Goal: Task Accomplishment & Management: Manage account settings

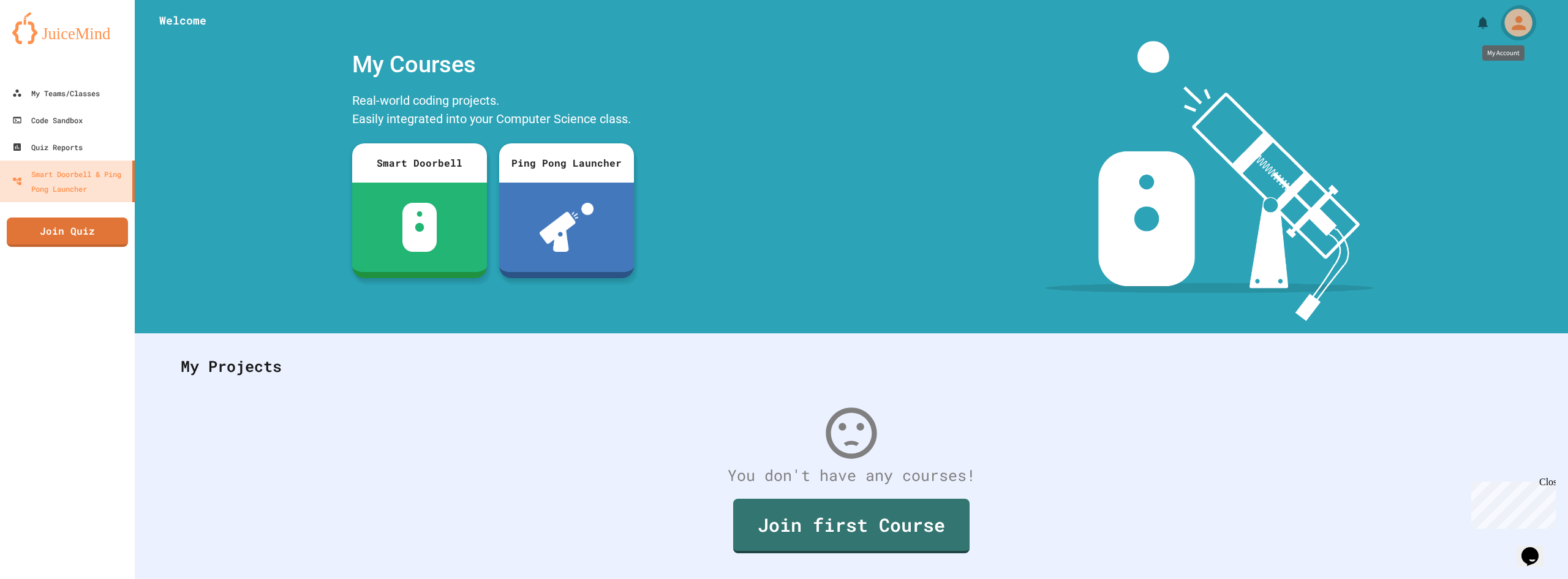
click at [1511, 27] on icon "My Account" at bounding box center [1519, 23] width 14 height 14
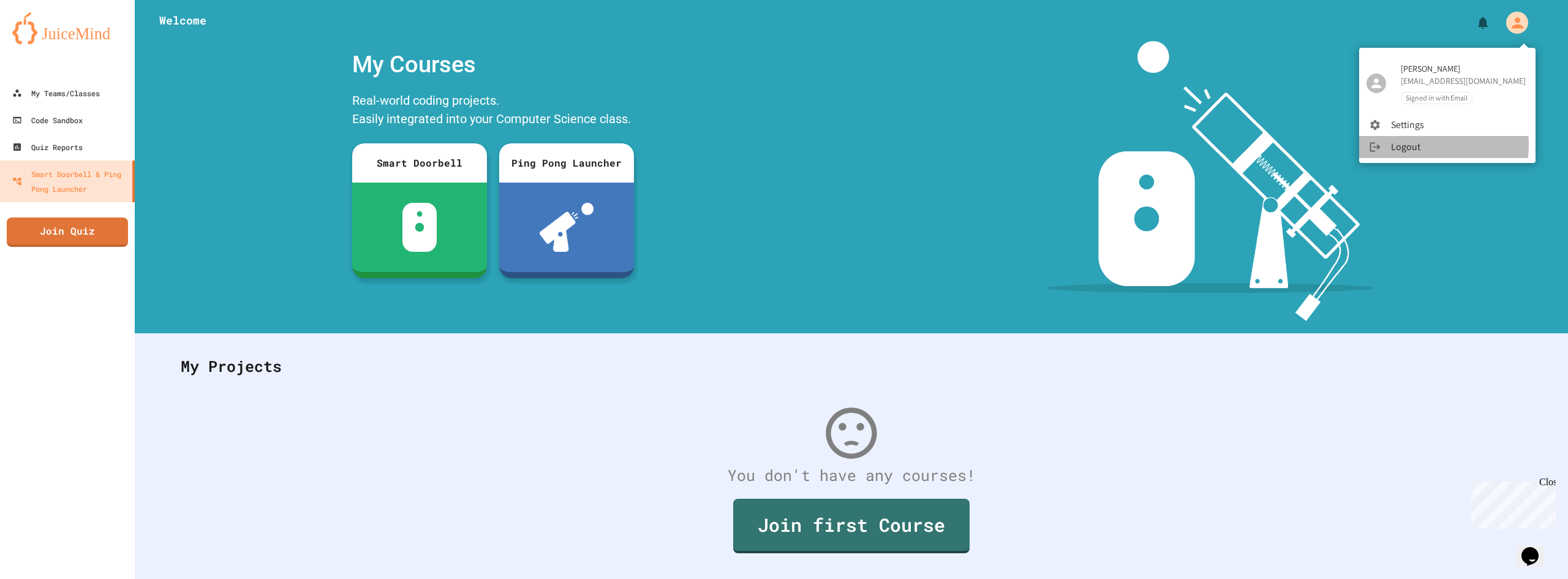
click at [1409, 144] on li "Logout" at bounding box center [1447, 147] width 177 height 22
